Goal: Information Seeking & Learning: Learn about a topic

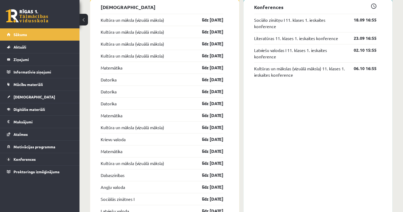
scroll to position [450, 0]
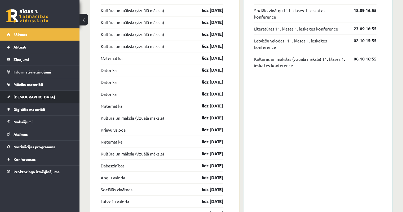
click at [26, 98] on link "[DEMOGRAPHIC_DATA]" at bounding box center [40, 97] width 66 height 12
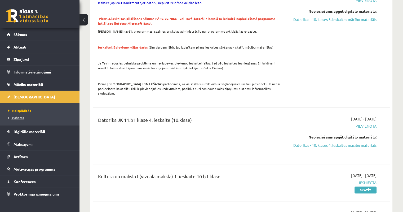
click at [15, 117] on span "Izlabotās" at bounding box center [16, 117] width 16 height 4
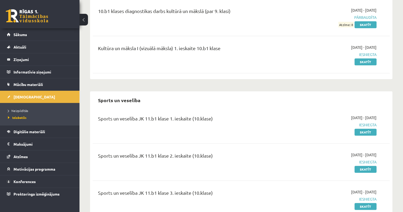
scroll to position [460, 0]
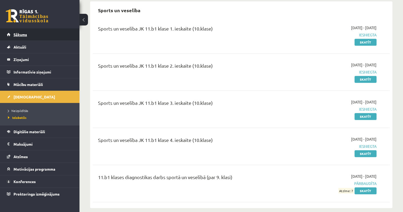
click at [21, 34] on span "Sākums" at bounding box center [21, 34] width 14 height 5
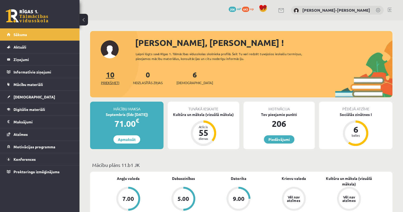
click at [114, 77] on link "10 Priekšmeti" at bounding box center [110, 78] width 18 height 16
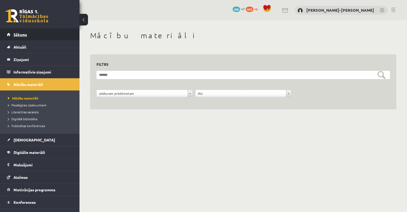
click at [20, 36] on span "Sākums" at bounding box center [21, 34] width 14 height 5
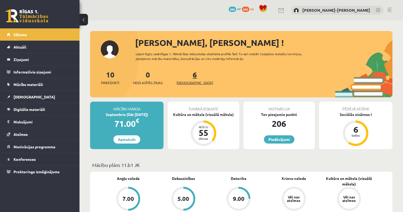
click at [187, 77] on link "6 Ieskaites" at bounding box center [194, 78] width 37 height 16
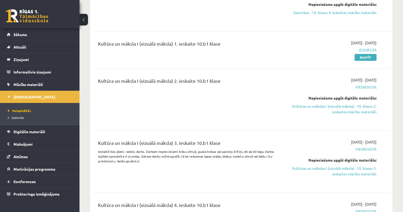
scroll to position [609, 0]
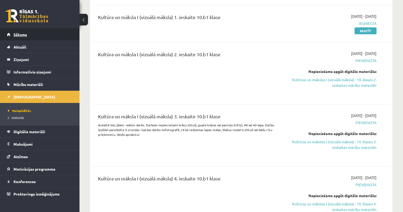
click at [14, 35] on span "Sākums" at bounding box center [21, 34] width 14 height 5
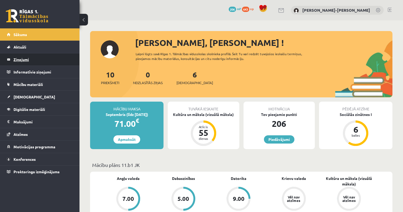
click at [28, 57] on legend "Ziņojumi 0" at bounding box center [43, 59] width 59 height 12
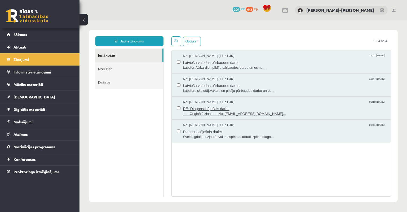
click at [242, 114] on span "----- Oriģinālā ziņa ----- No: [EMAIL_ADDRESS][DOMAIN_NAME]..." at bounding box center [284, 113] width 203 height 5
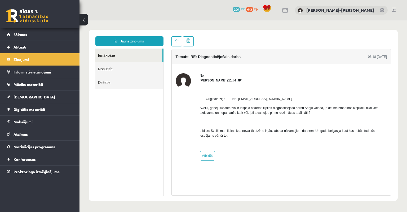
click at [108, 55] on link "Ienākošie" at bounding box center [128, 55] width 67 height 14
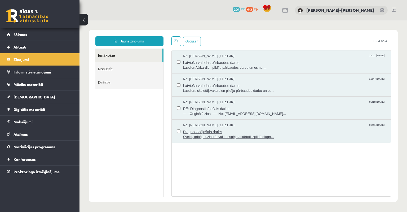
click at [219, 138] on span "Sveiki, gribēju uzjautāt vai ir iespēja atkārtoti izpildīt diagn..." at bounding box center [284, 136] width 203 height 5
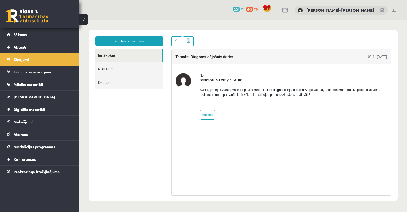
click at [106, 56] on link "Ienākošie" at bounding box center [128, 55] width 67 height 14
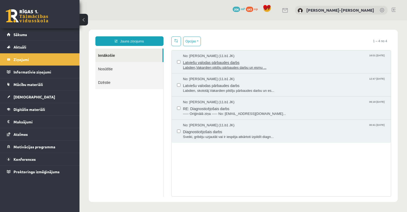
click at [229, 67] on span "Labdien,Vakardien pildīju pārbaudes darbu un esmu ..." at bounding box center [284, 67] width 203 height 5
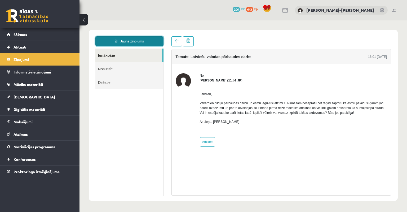
click at [133, 39] on link "Jauns ziņojums" at bounding box center [129, 41] width 68 height 10
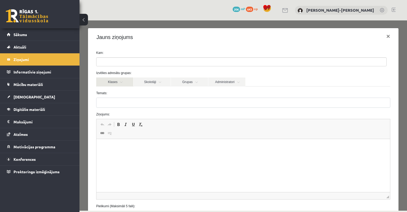
click at [119, 82] on link "Klases" at bounding box center [114, 81] width 37 height 9
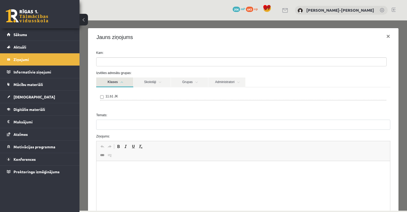
click at [119, 82] on link "Klases" at bounding box center [114, 82] width 37 height 10
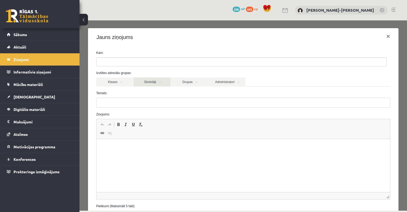
click at [158, 83] on link "Skolotāji" at bounding box center [151, 81] width 37 height 9
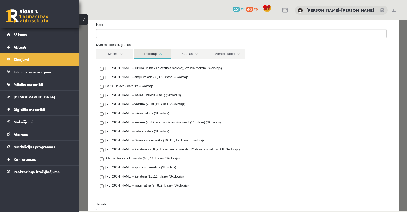
scroll to position [26, 0]
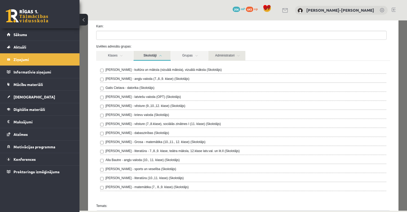
click at [222, 53] on link "Administratori" at bounding box center [226, 56] width 37 height 10
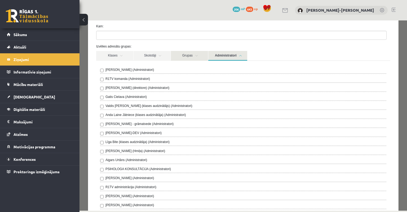
click at [187, 54] on link "Grupas" at bounding box center [189, 56] width 37 height 10
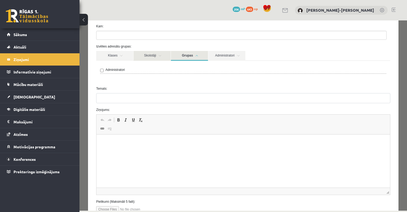
click at [156, 55] on link "Skolotāji" at bounding box center [151, 56] width 37 height 10
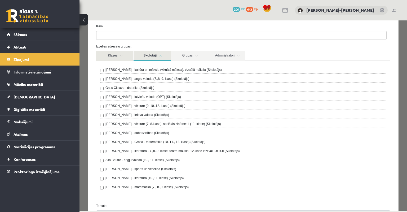
click at [108, 56] on link "Klases" at bounding box center [114, 56] width 37 height 10
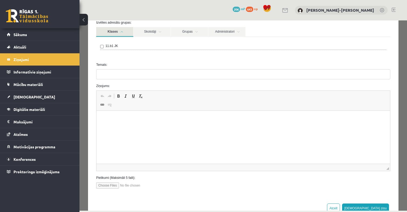
scroll to position [65, 0]
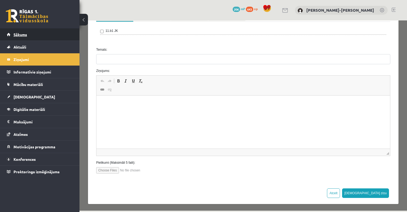
click at [28, 38] on link "Sākums" at bounding box center [40, 34] width 66 height 12
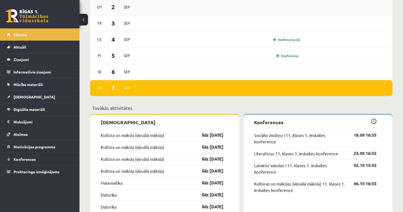
scroll to position [371, 0]
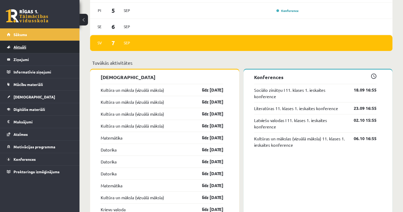
click at [19, 46] on span "Aktuāli" at bounding box center [20, 46] width 13 height 5
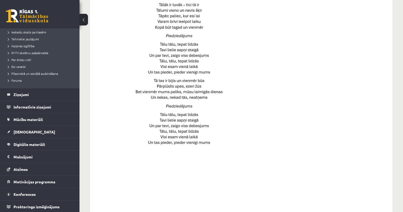
scroll to position [207, 0]
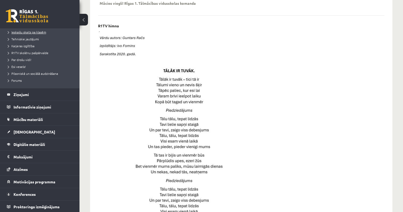
click at [20, 32] on span "Ieskaišu skaits pa klasēm" at bounding box center [27, 32] width 38 height 4
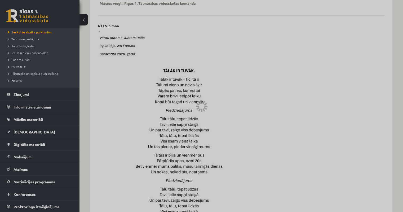
scroll to position [24, 0]
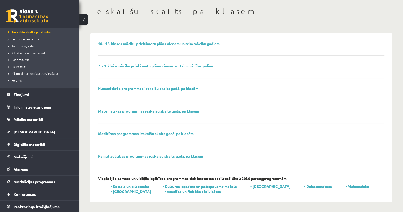
click at [36, 37] on span "Tehniskie jautājumi" at bounding box center [23, 39] width 31 height 4
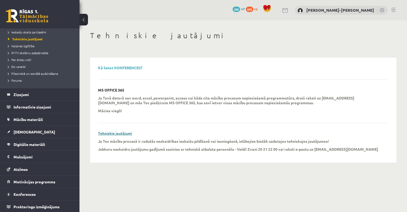
click at [114, 133] on link "Tehniskie jautājumi" at bounding box center [115, 133] width 34 height 5
click at [28, 47] on link "Karjeras izglītība" at bounding box center [41, 45] width 66 height 5
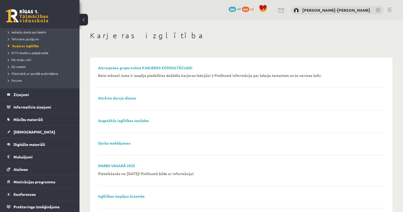
click at [389, 10] on link at bounding box center [389, 10] width 4 height 4
